Goal: Use online tool/utility

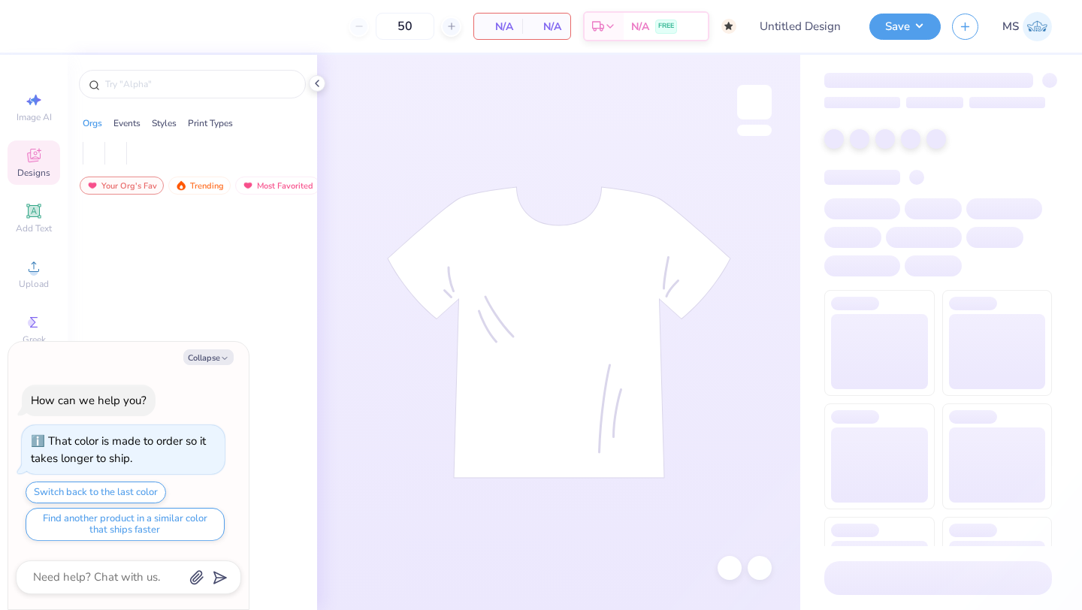
type input "50"
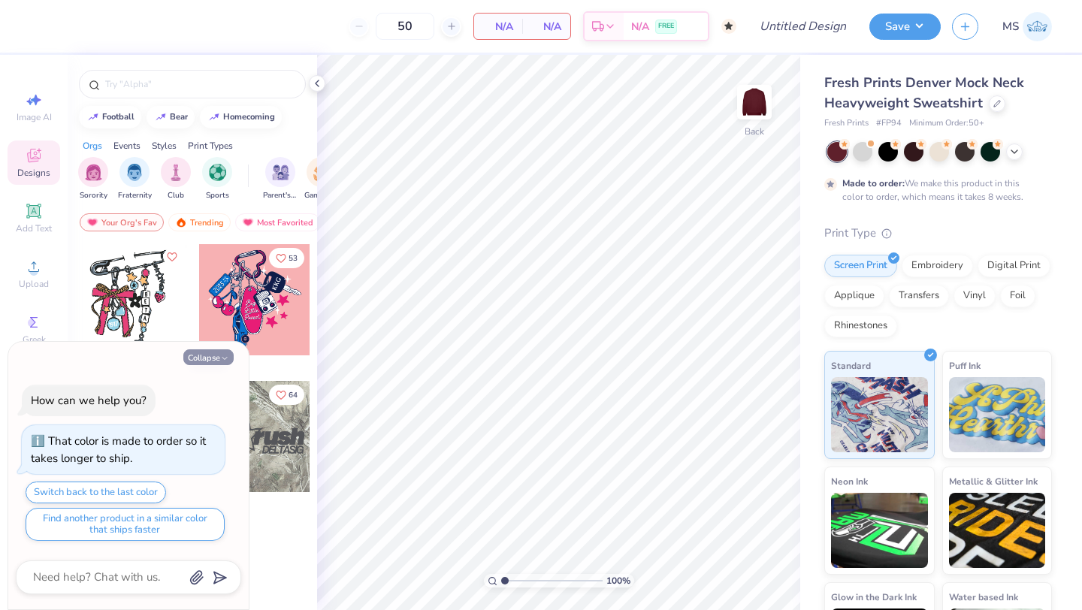
click at [218, 350] on button "Collapse" at bounding box center [208, 357] width 50 height 16
type textarea "x"
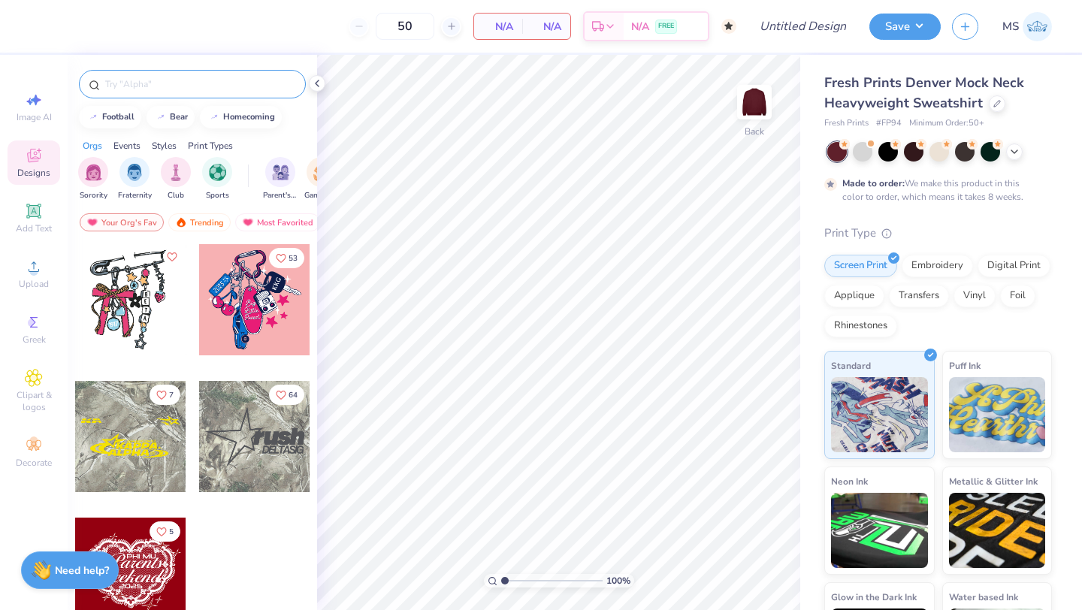
click at [180, 90] on input "text" at bounding box center [200, 84] width 192 height 15
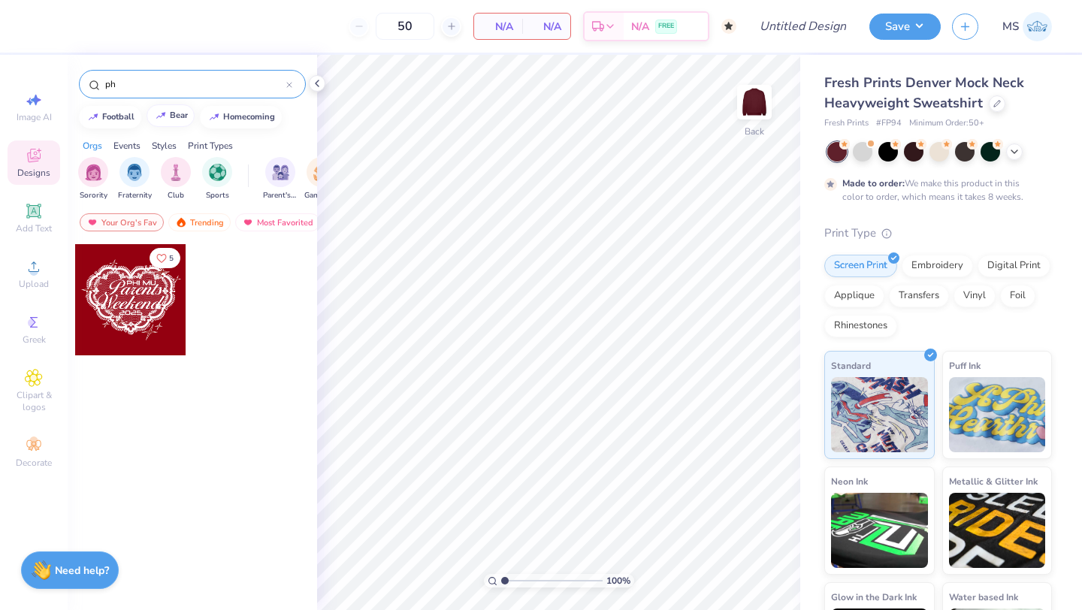
type input "p"
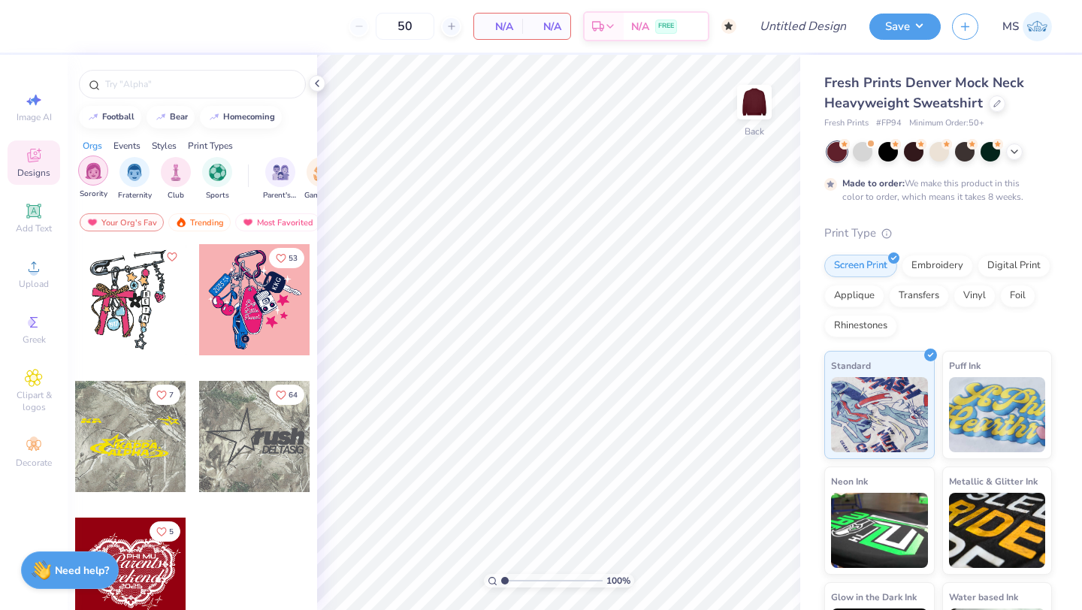
click at [92, 177] on img "filter for Sorority" at bounding box center [93, 170] width 17 height 17
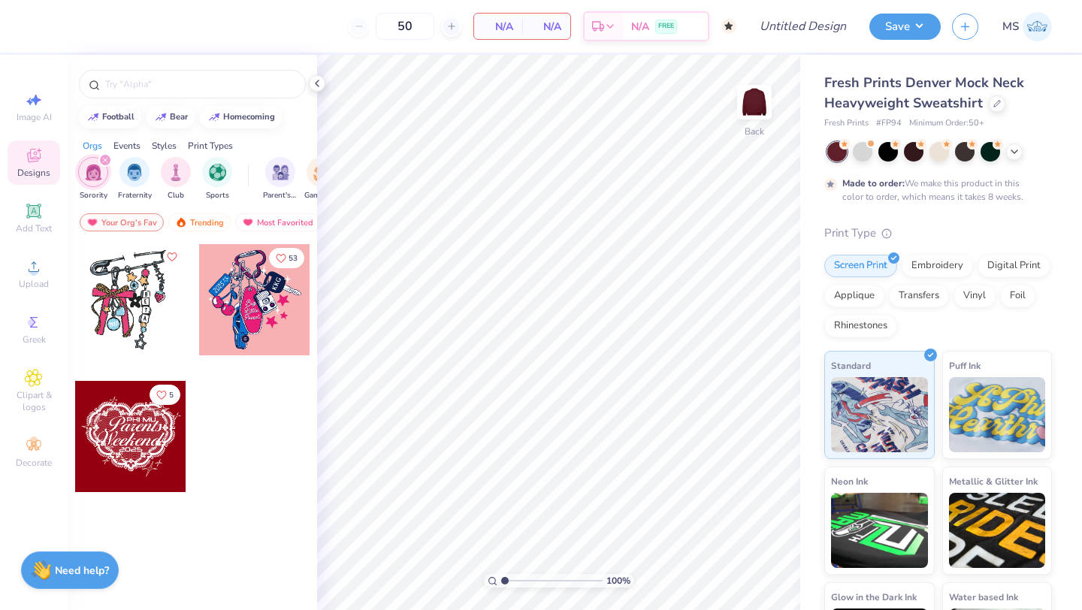
click at [147, 315] on div at bounding box center [130, 299] width 111 height 111
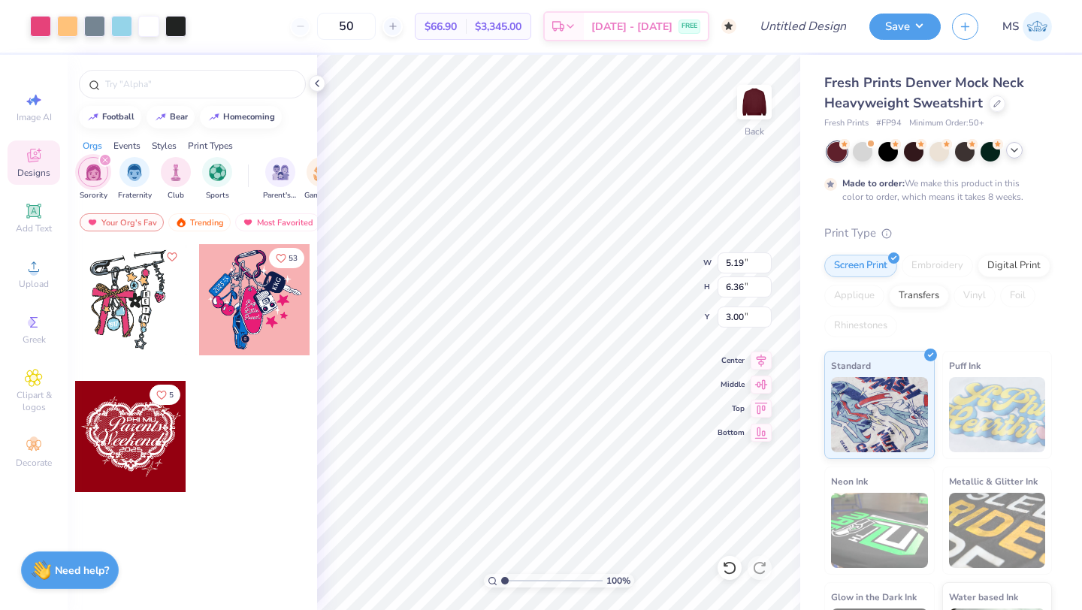
click at [1013, 146] on icon at bounding box center [1014, 150] width 12 height 12
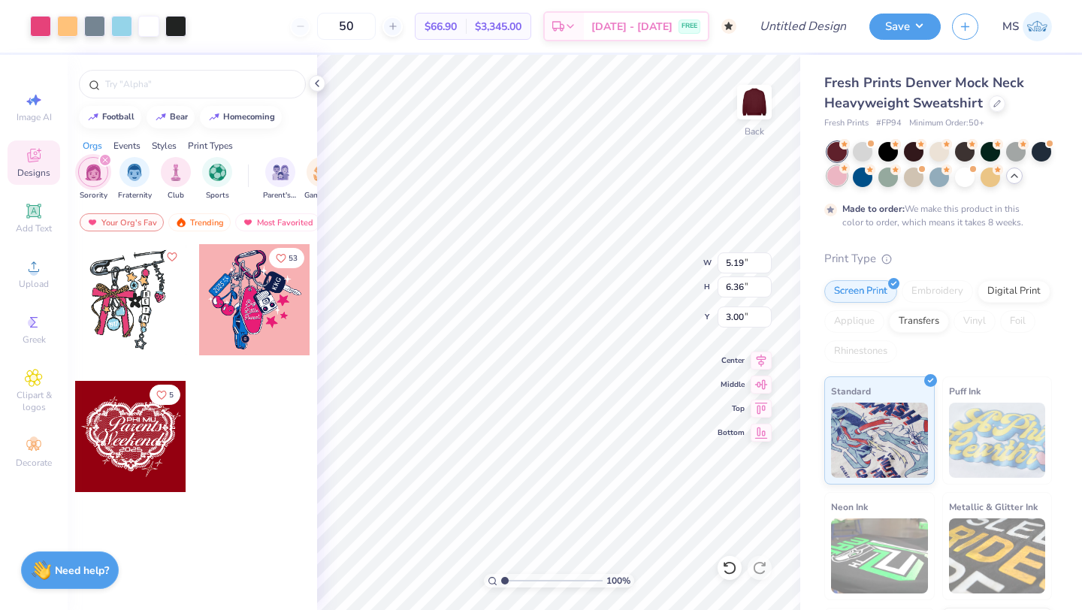
click at [842, 174] on div at bounding box center [837, 176] width 20 height 20
type input "3.01"
type input "3.68"
type input "3.78"
type input "4.63"
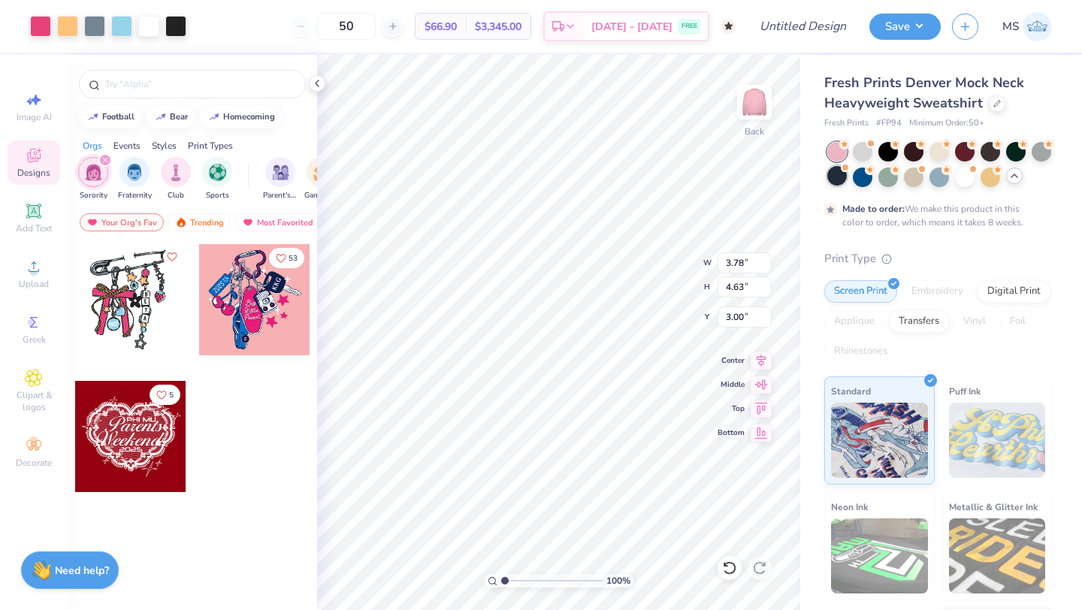
type input "8.29"
type input "10.15"
type input "3.96"
type input "4.85"
type input "1.05"
